Goal: Transaction & Acquisition: Download file/media

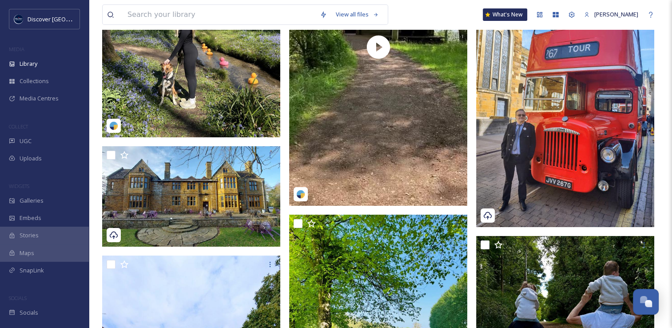
scroll to position [17238, 0]
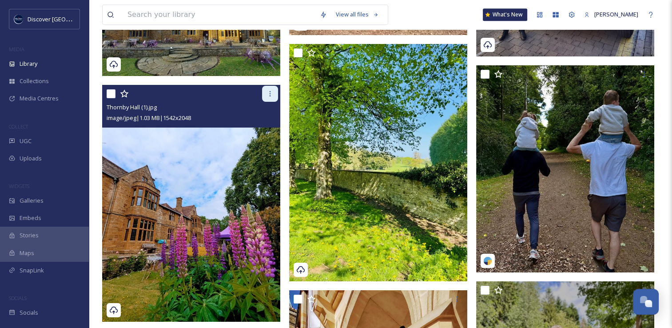
click at [270, 98] on div at bounding box center [270, 94] width 16 height 16
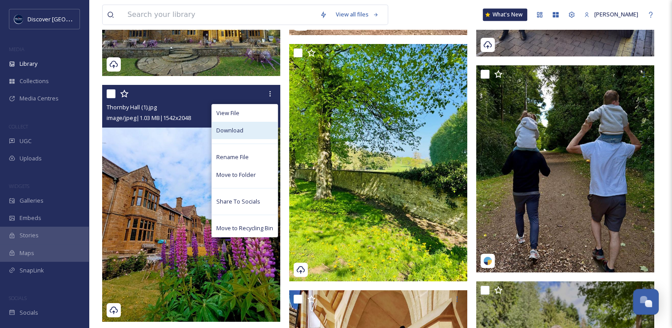
click at [246, 133] on div "Download" at bounding box center [245, 130] width 66 height 17
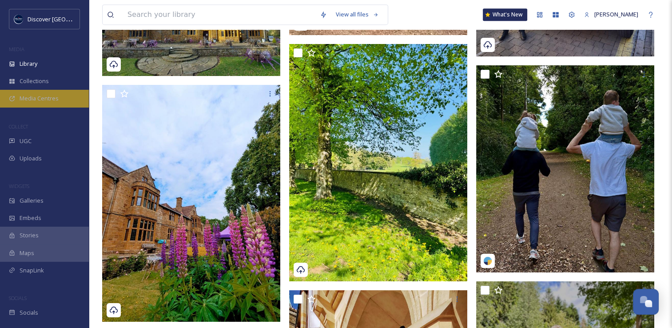
click at [56, 102] on span "Media Centres" at bounding box center [39, 98] width 39 height 8
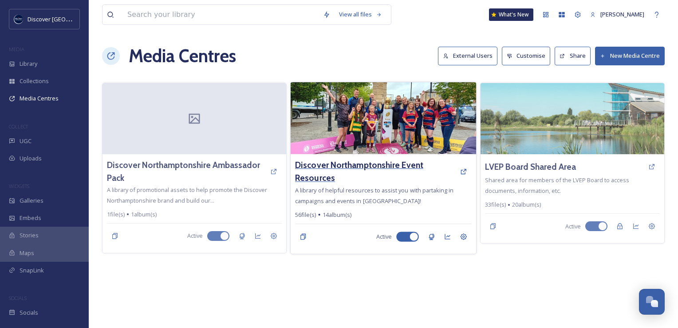
click at [400, 165] on h3 "Discover Northamptonshire Event Resources" at bounding box center [375, 172] width 161 height 26
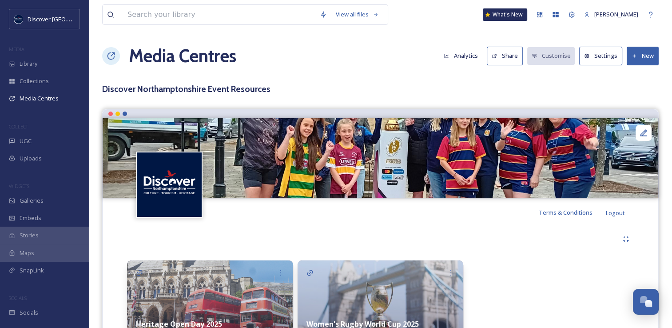
click at [510, 56] on button "Share" at bounding box center [505, 56] width 36 height 18
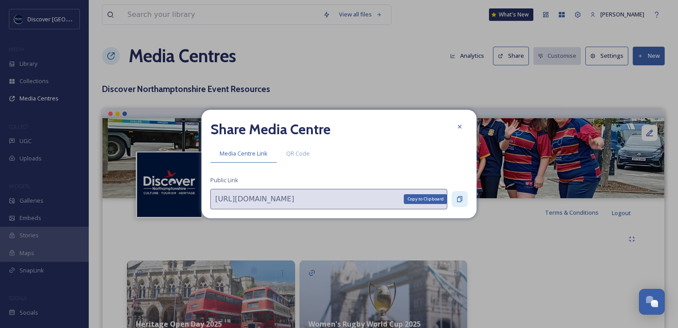
click at [458, 199] on icon at bounding box center [459, 198] width 7 height 7
click at [462, 132] on div at bounding box center [460, 127] width 16 height 16
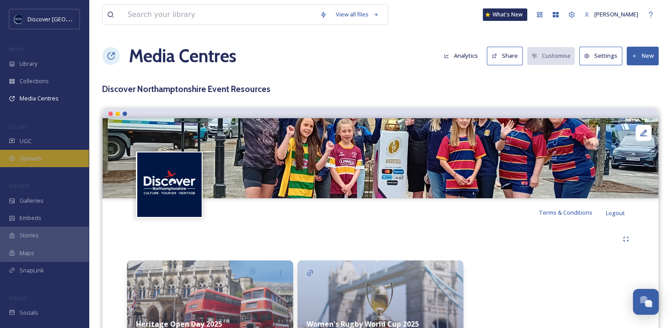
click at [34, 160] on span "Uploads" at bounding box center [31, 158] width 22 height 8
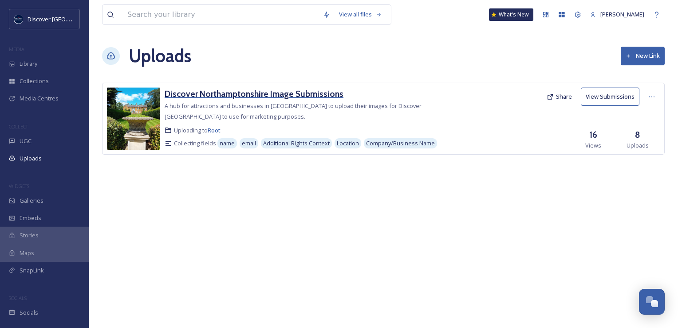
click at [233, 97] on h3 "Discover Northamptonshire Image Submissions" at bounding box center [254, 93] width 179 height 11
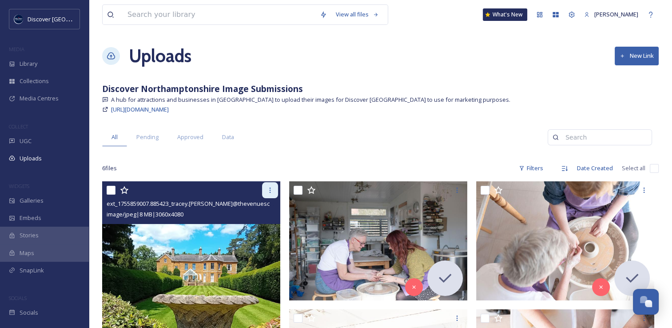
click at [270, 188] on icon at bounding box center [270, 189] width 1 height 5
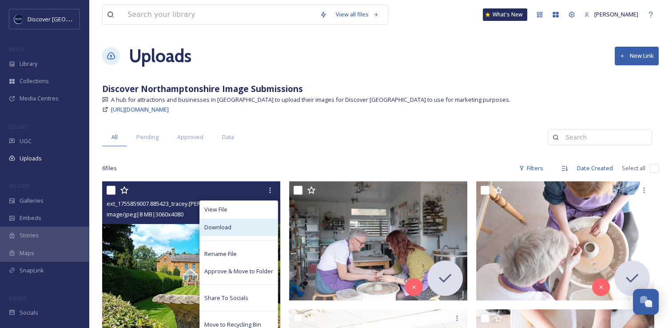
click at [238, 228] on div "Download" at bounding box center [239, 226] width 78 height 17
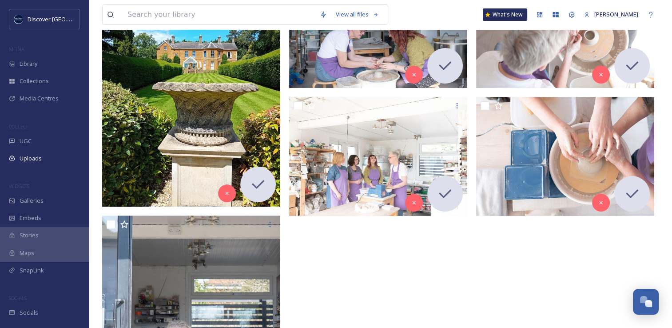
scroll to position [211, 0]
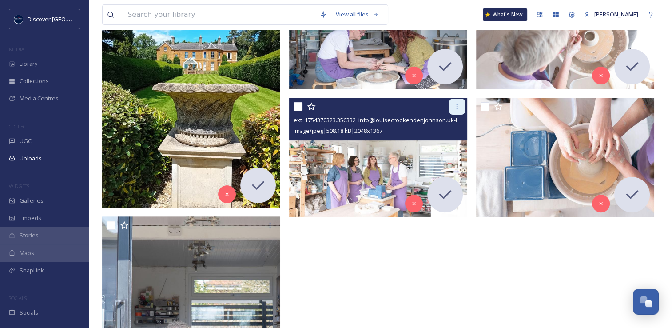
click at [458, 106] on icon at bounding box center [456, 106] width 7 height 7
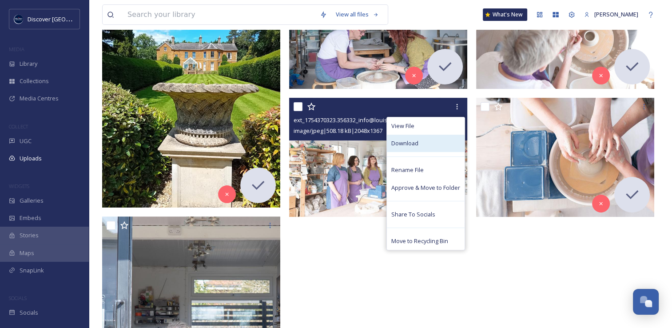
click at [419, 140] on div "Download" at bounding box center [426, 143] width 78 height 17
